Goal: Check status: Check status

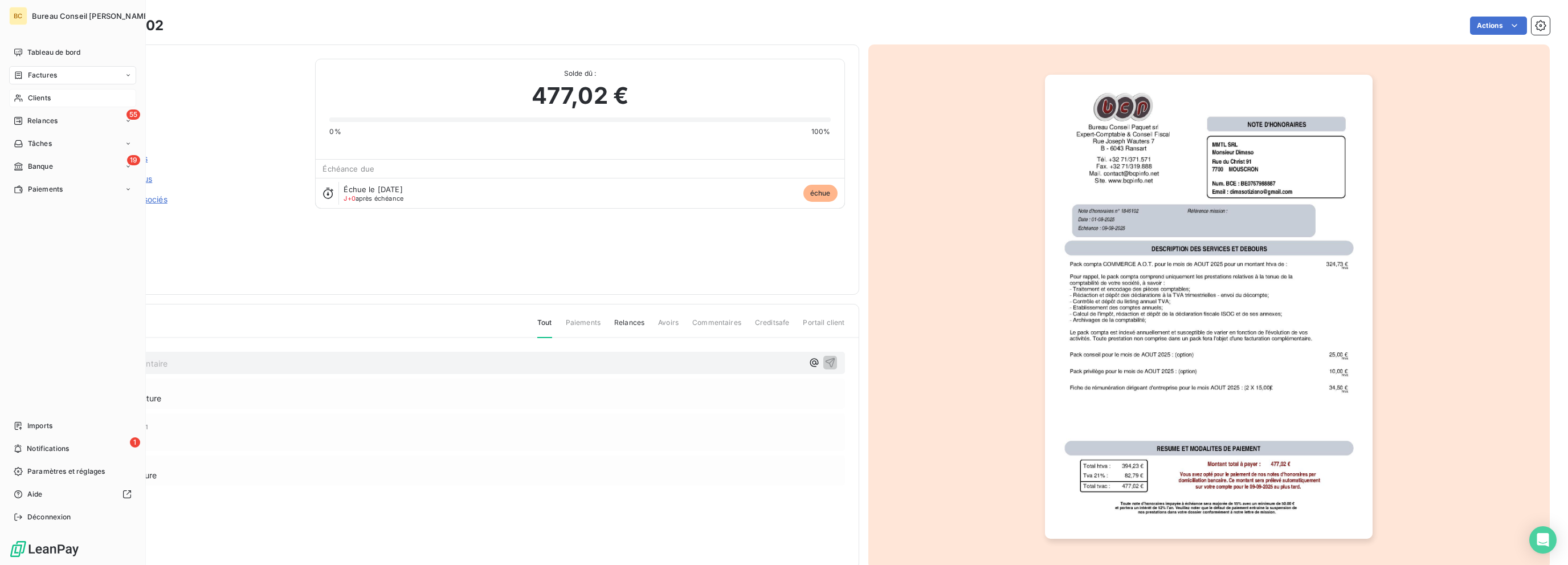
click at [40, 99] on span "Clients" at bounding box center [39, 97] width 23 height 10
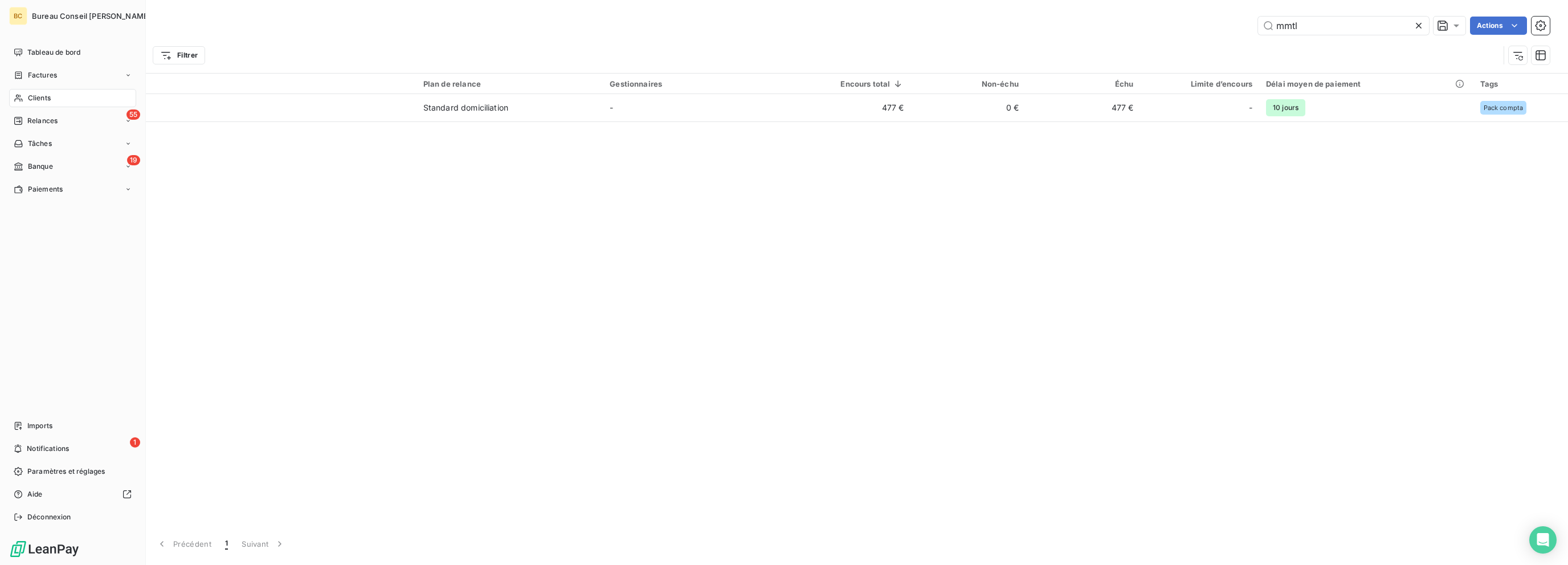
click at [57, 98] on div "Clients" at bounding box center [72, 97] width 127 height 19
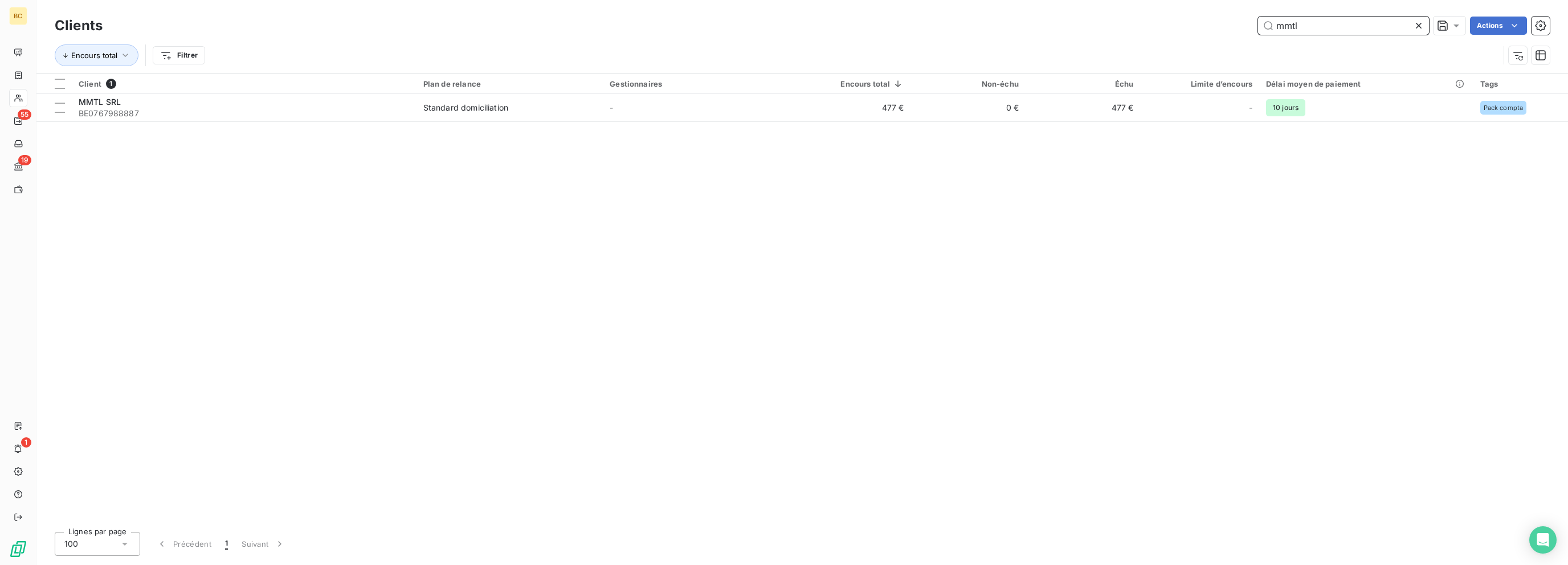
click at [1287, 23] on input "mmtl" at bounding box center [1343, 26] width 171 height 19
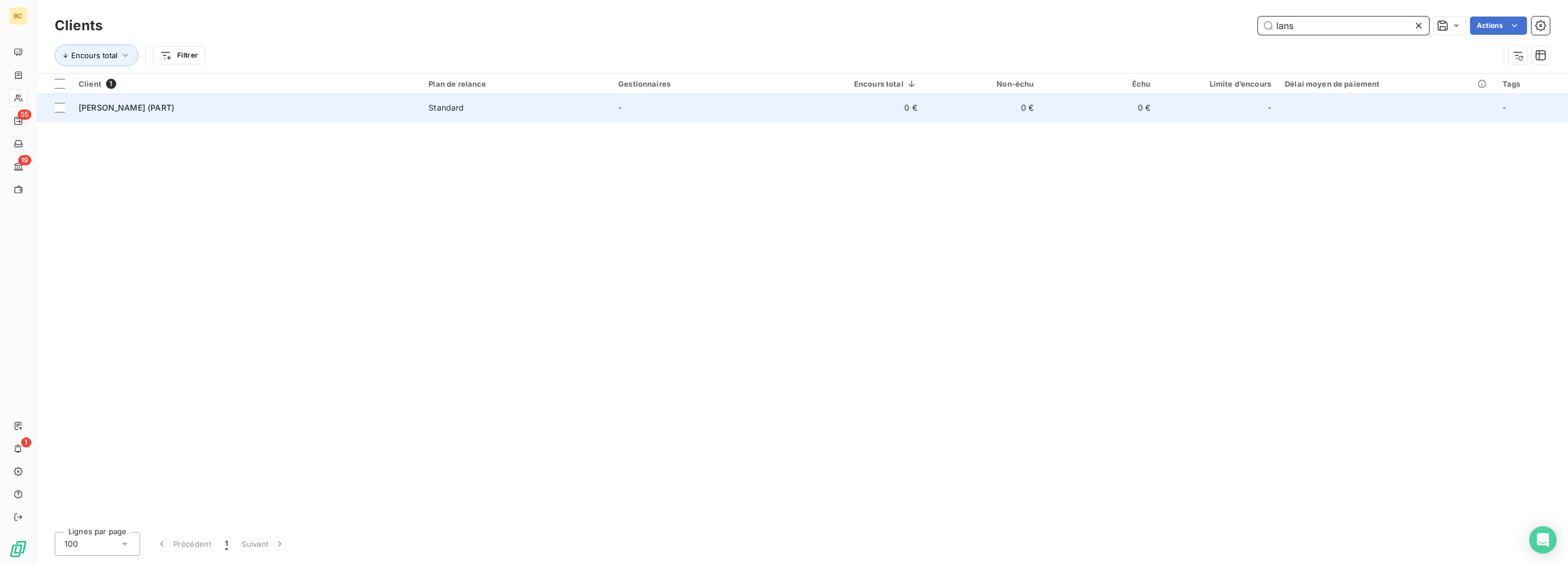
type input "lans"
click at [126, 109] on span "[PERSON_NAME] (PART)" at bounding box center [126, 107] width 96 height 10
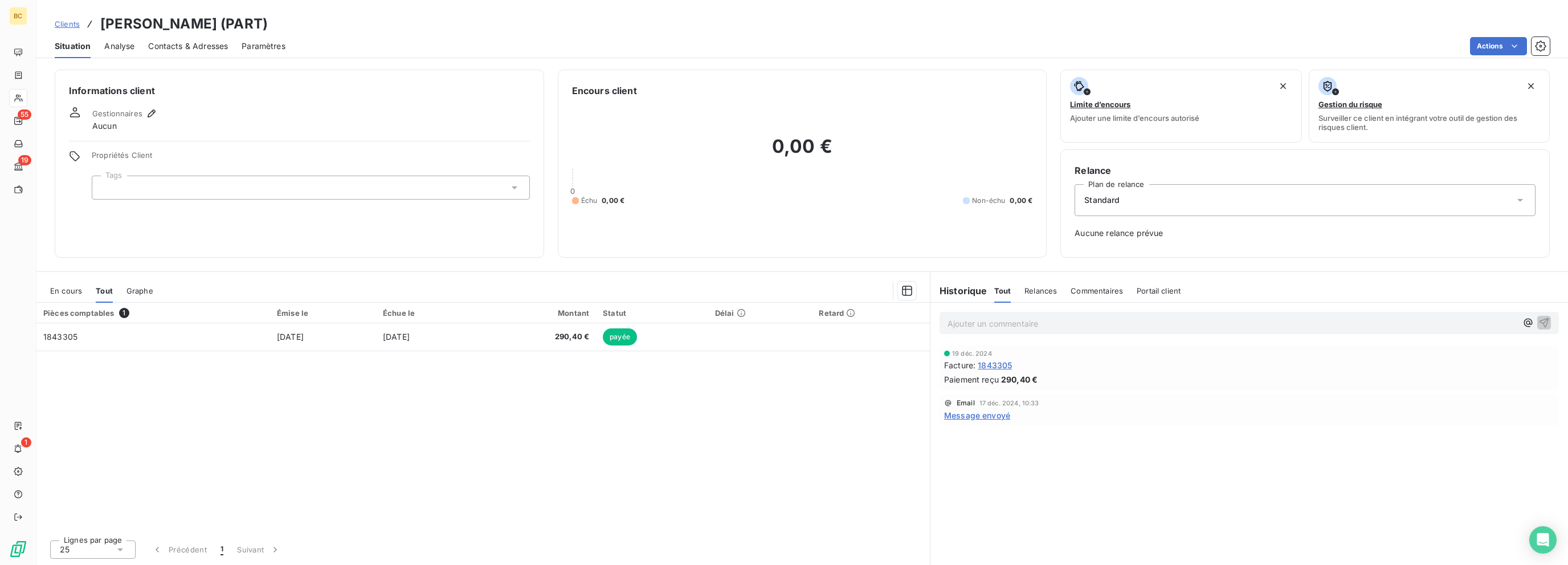
click at [999, 362] on span "1843305" at bounding box center [994, 365] width 34 height 12
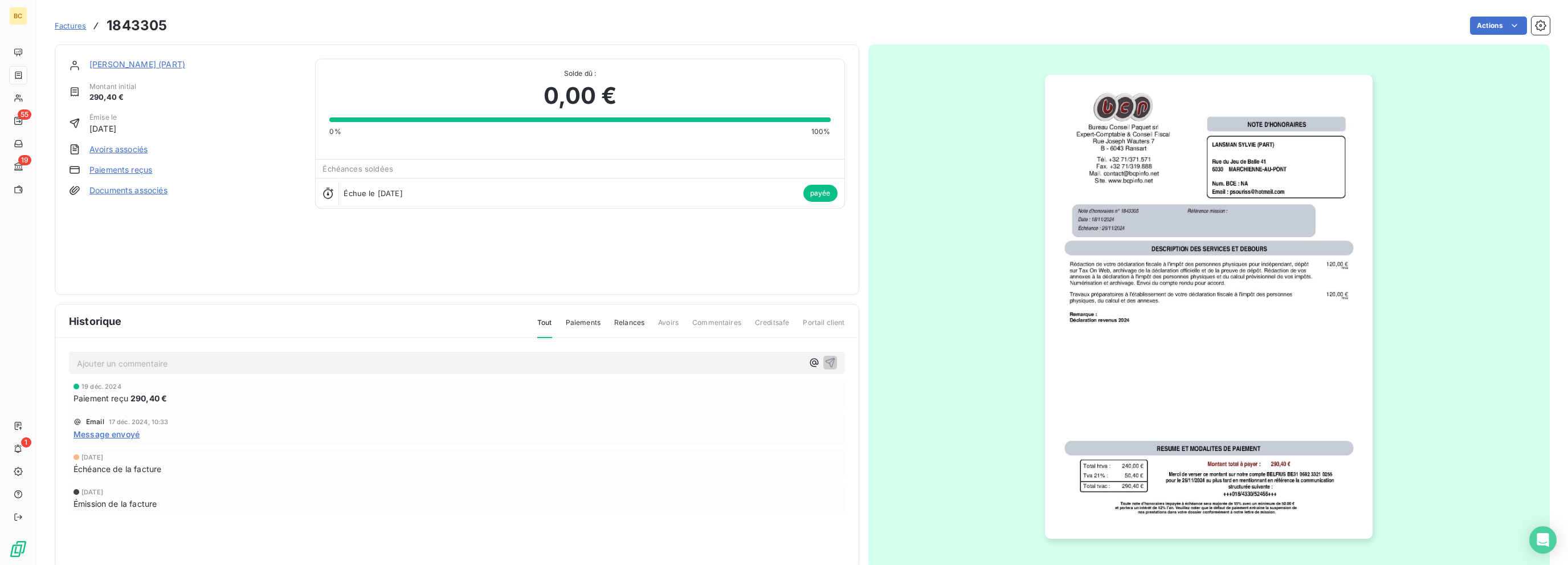
click at [142, 61] on link "[PERSON_NAME] (PART)" at bounding box center [137, 64] width 96 height 10
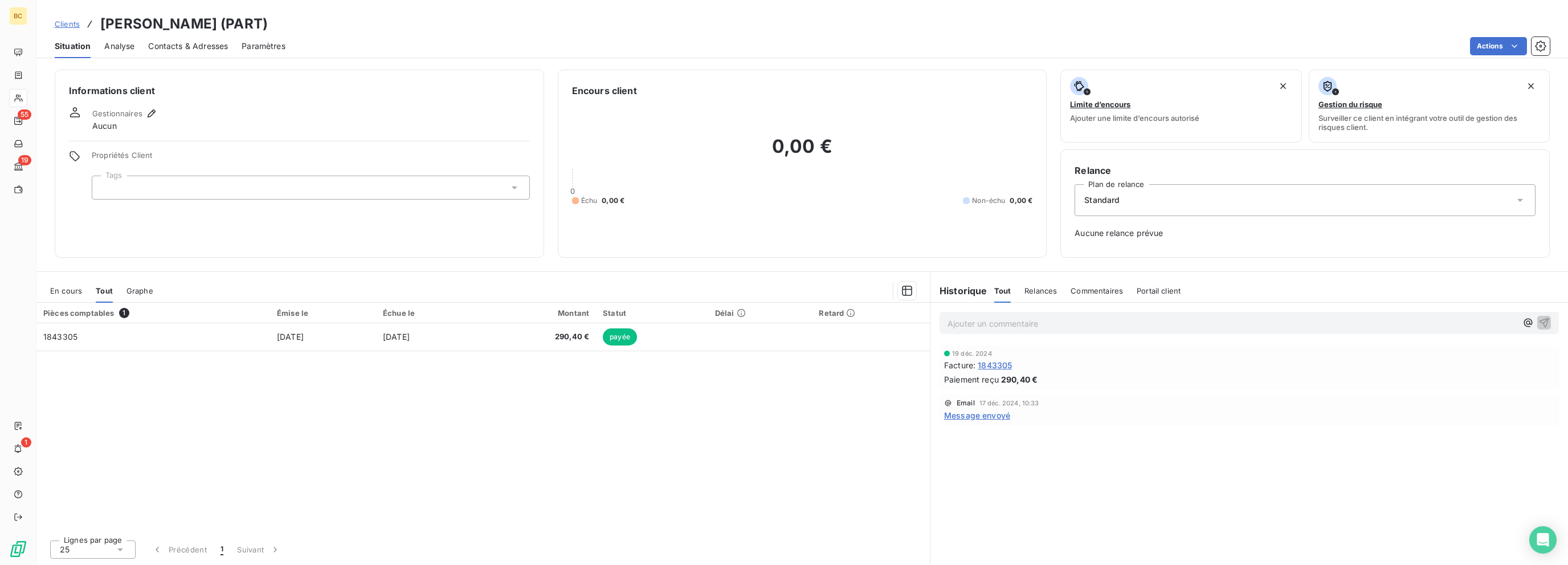
click at [61, 291] on span "En cours" at bounding box center [66, 290] width 32 height 9
